Goal: Task Accomplishment & Management: Use online tool/utility

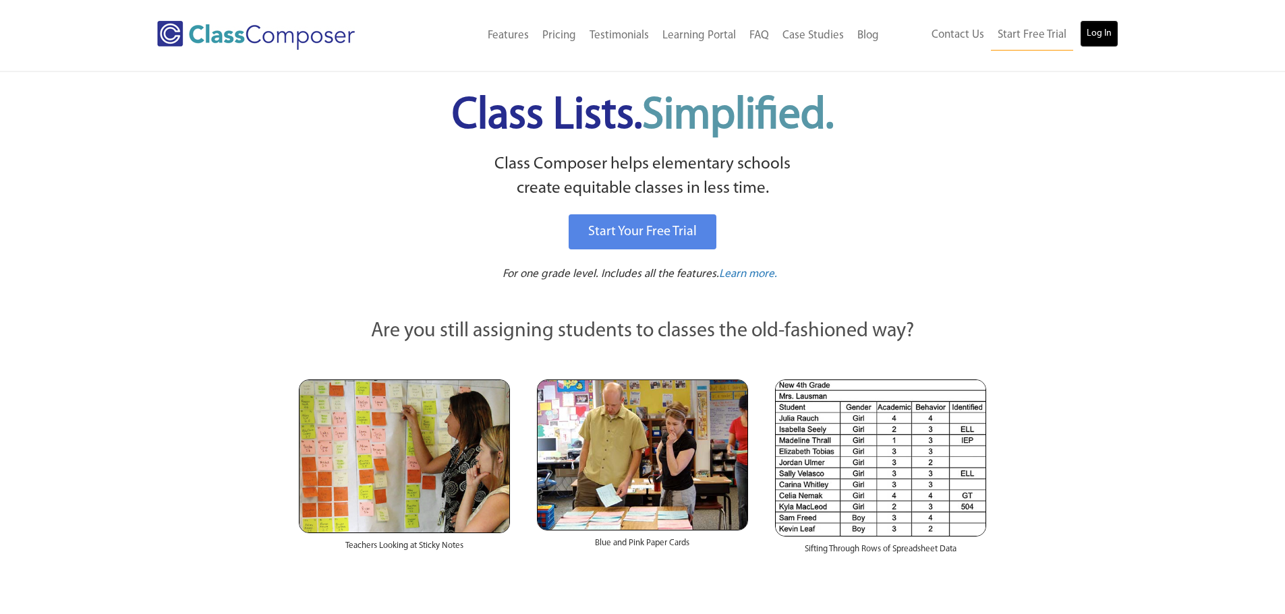
click at [1099, 29] on link "Log In" at bounding box center [1099, 33] width 38 height 27
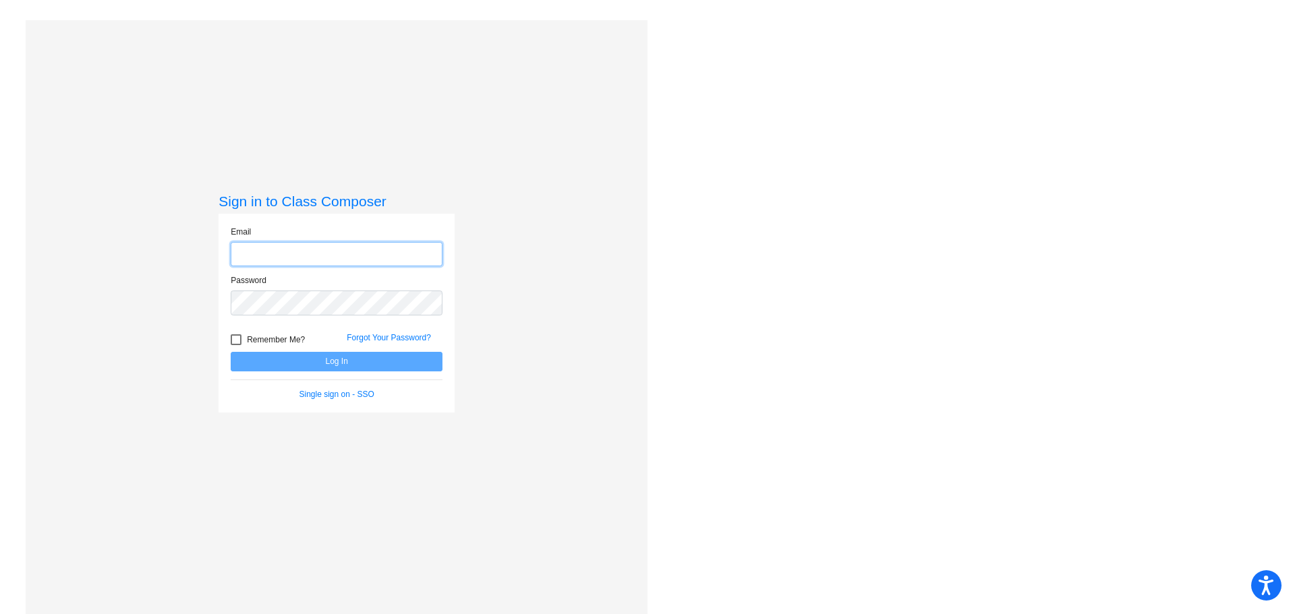
type input "dsimpson@mail.meridian223.org"
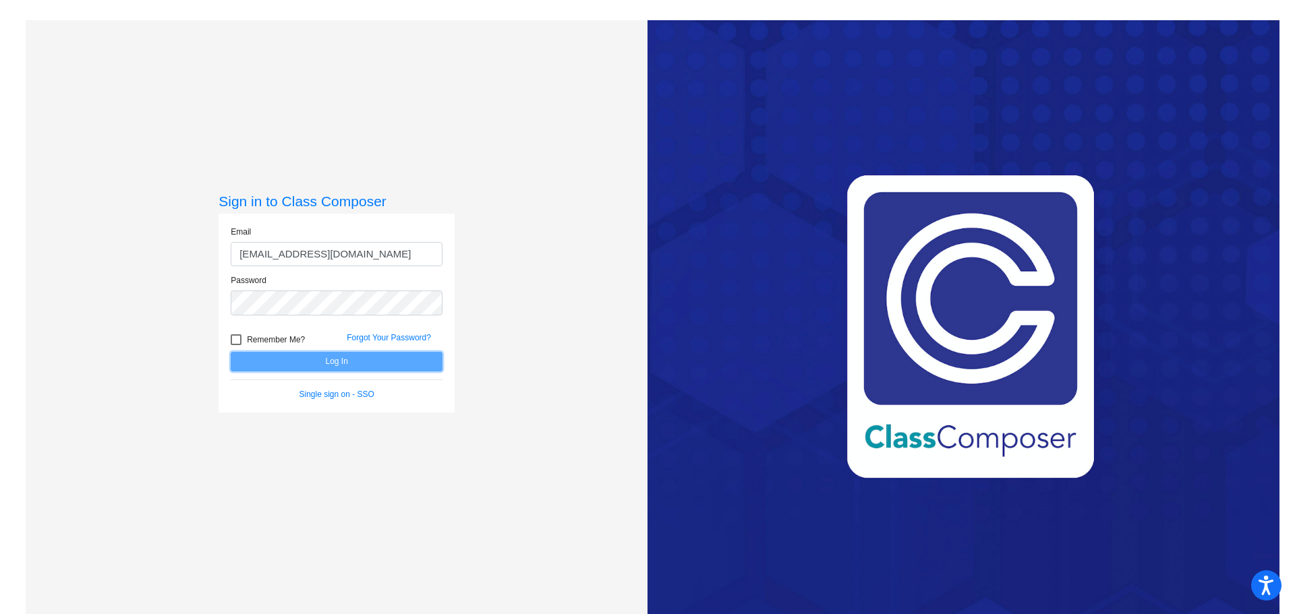
click at [335, 362] on button "Log In" at bounding box center [337, 362] width 212 height 20
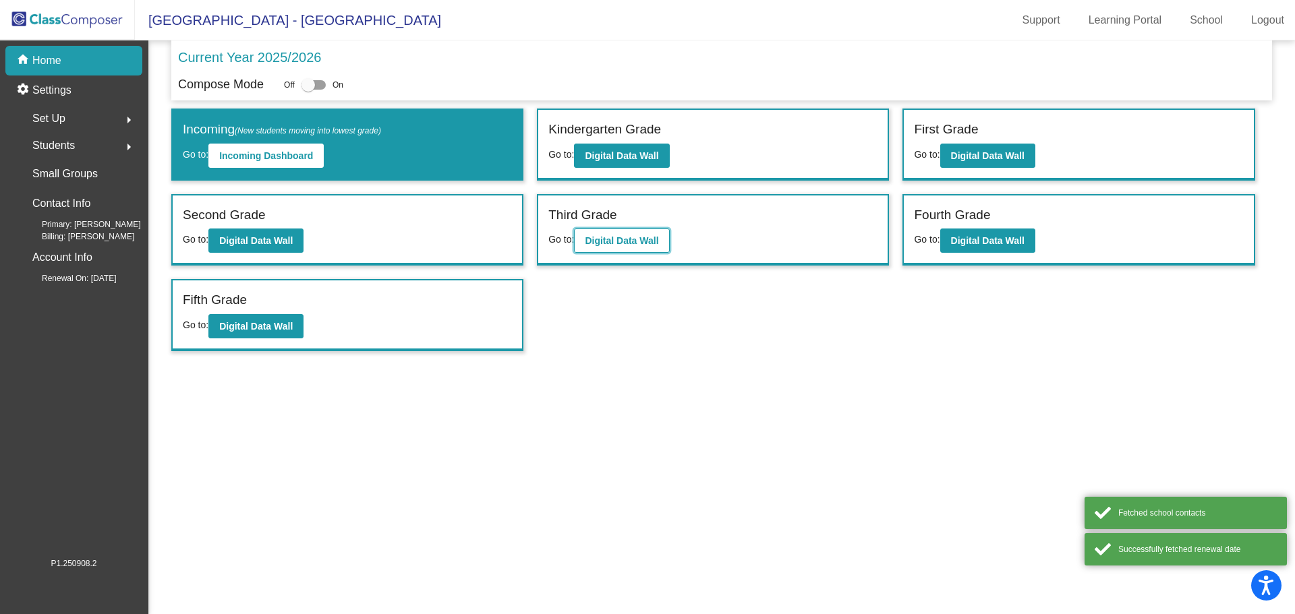
click at [620, 245] on b "Digital Data Wall" at bounding box center [622, 240] width 74 height 11
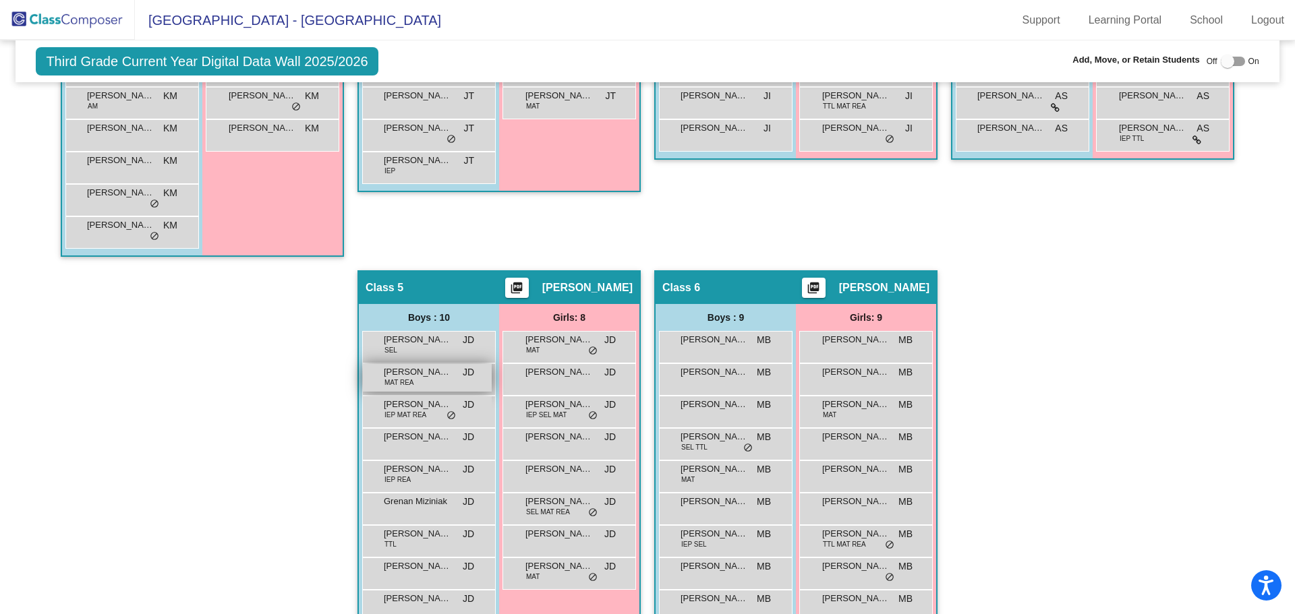
scroll to position [649, 0]
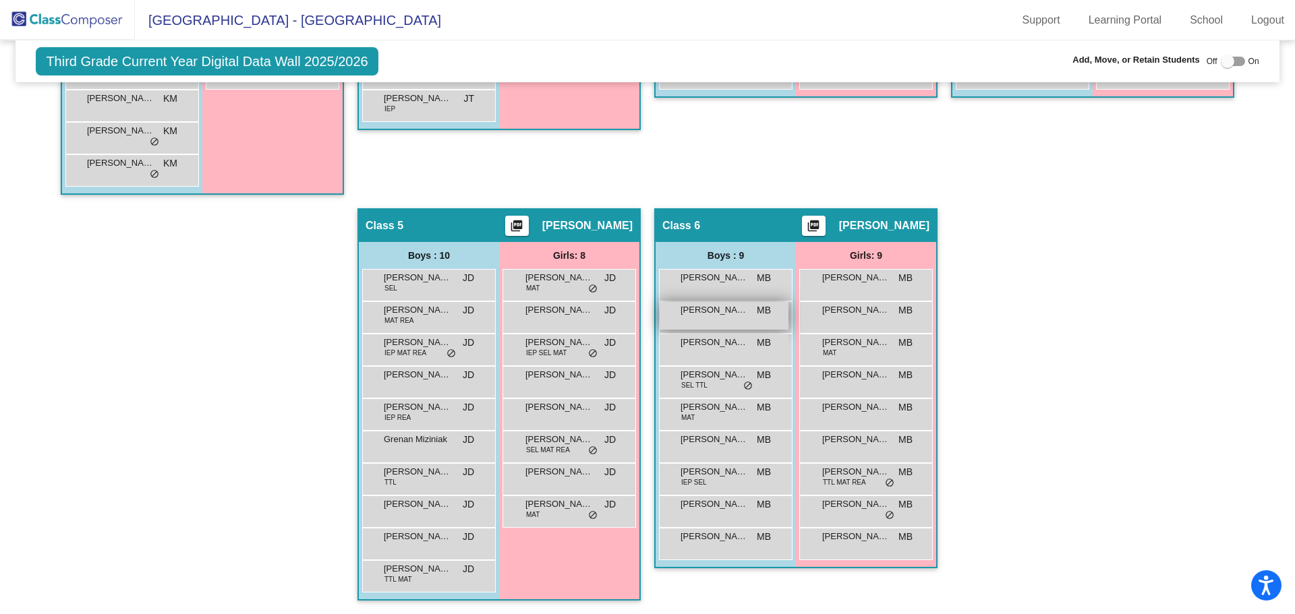
click at [693, 320] on div "Bronley Danielewicz MB lock do_not_disturb_alt" at bounding box center [724, 316] width 129 height 28
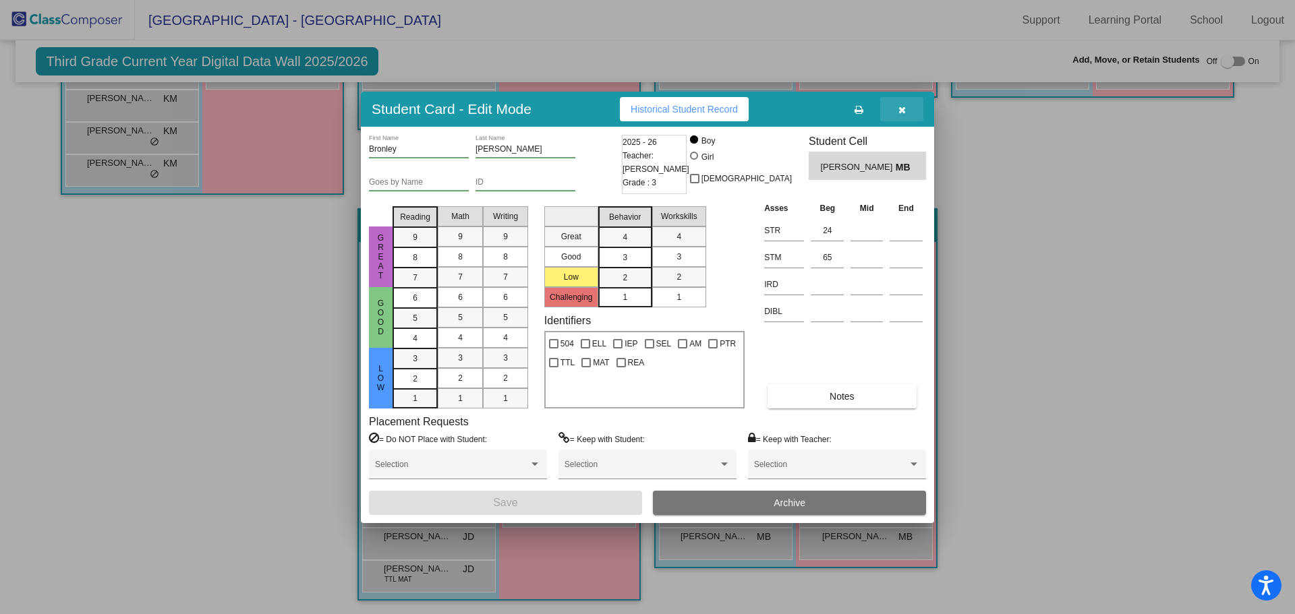
click at [903, 111] on icon "button" at bounding box center [901, 109] width 7 height 9
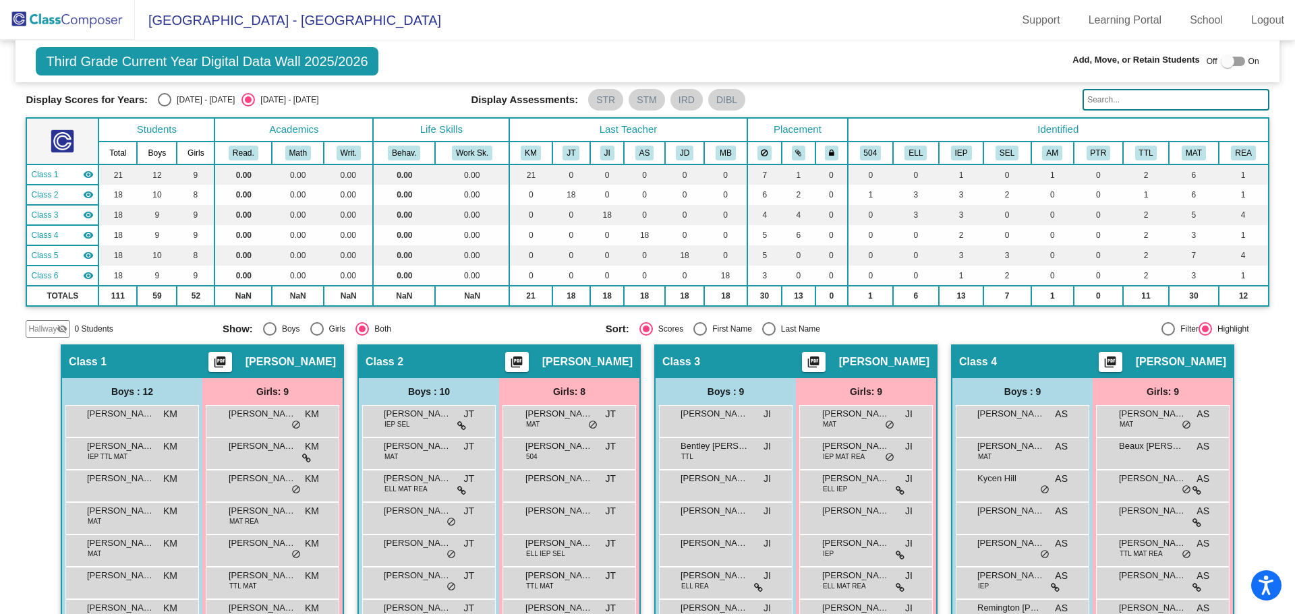
scroll to position [0, 0]
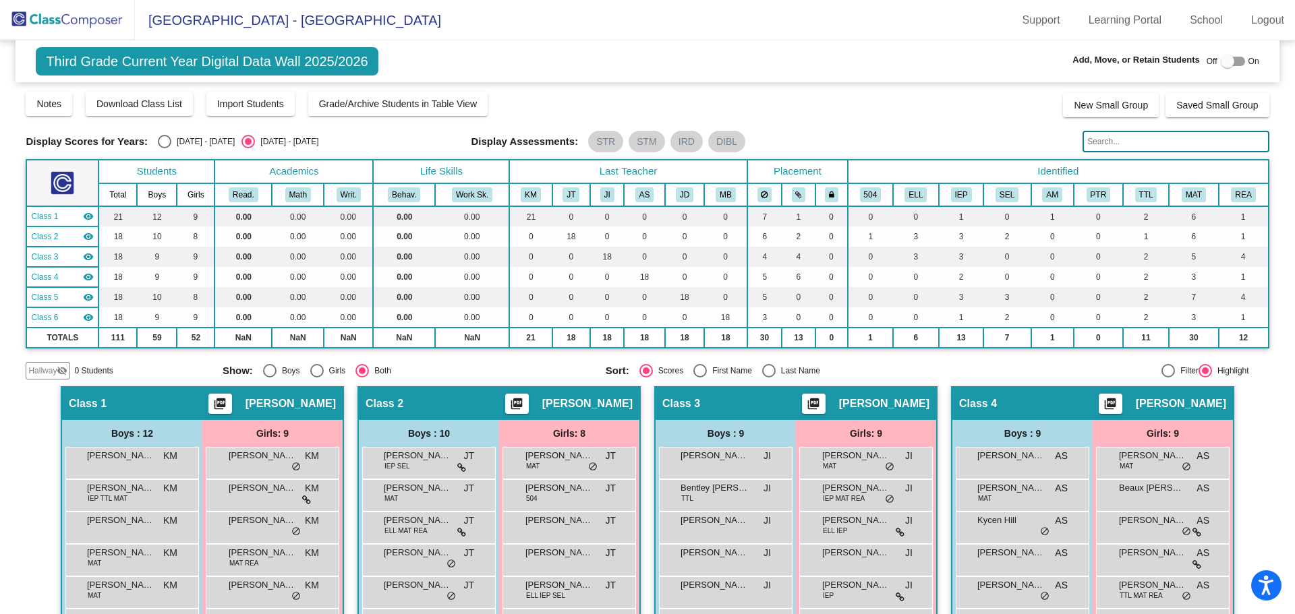
click at [927, 121] on div "Display Scores for Years: 2024 - 2025 2025 - 2026 Grade/Archive Students in Tab…" at bounding box center [647, 234] width 1243 height 289
